Goal: Check status: Check status

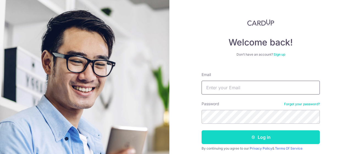
type input "[EMAIL_ADDRESS][DOMAIN_NAME]"
click at [261, 133] on button "Log in" at bounding box center [261, 137] width 118 height 14
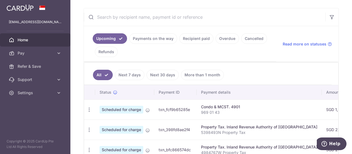
scroll to position [89, 0]
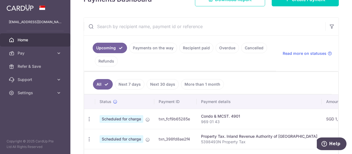
click at [157, 49] on link "Payments on the way" at bounding box center [153, 48] width 48 height 10
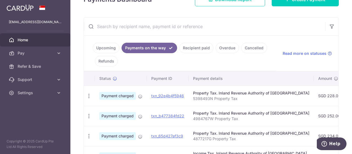
scroll to position [129, 0]
